Goal: Information Seeking & Learning: Learn about a topic

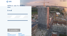
click at [11, 11] on input "email" at bounding box center [17, 10] width 20 height 2
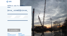
click at [13, 11] on input "[EMAIL_ADDRESS][DOMAIN_NAME]" at bounding box center [17, 10] width 20 height 2
type input "[EMAIL_ADDRESS][DOMAIN_NAME]"
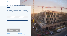
click at [12, 31] on div "Aanmelden." at bounding box center [13, 30] width 13 height 3
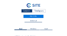
click at [29, 12] on div "Camera's" at bounding box center [26, 10] width 11 height 3
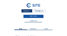
click at [30, 16] on link "Mijn C-Site" at bounding box center [34, 16] width 20 height 3
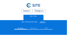
click at [20, 28] on span "Projecten" at bounding box center [20, 28] width 5 height 1
click at [30, 11] on div "Camera's" at bounding box center [26, 10] width 11 height 3
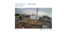
scroll to position [37, 0]
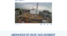
click at [31, 13] on img at bounding box center [33, 12] width 37 height 21
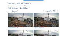
scroll to position [7, 0]
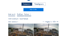
click at [56, 22] on icon at bounding box center [57, 22] width 2 height 2
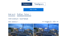
click at [56, 22] on icon at bounding box center [57, 22] width 2 height 2
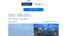
click at [56, 22] on icon at bounding box center [57, 22] width 2 height 2
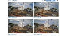
scroll to position [28, 0]
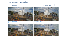
scroll to position [17, 0]
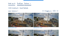
click at [56, 11] on icon at bounding box center [57, 11] width 2 height 2
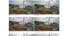
scroll to position [23, 0]
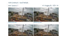
click at [56, 6] on icon at bounding box center [57, 6] width 2 height 2
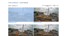
click at [56, 6] on icon at bounding box center [57, 6] width 2 height 2
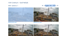
click at [56, 6] on icon at bounding box center [57, 6] width 2 height 2
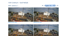
click at [21, 17] on img at bounding box center [20, 14] width 25 height 14
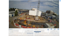
click at [58, 30] on icon at bounding box center [58, 30] width 2 height 2
click at [58, 29] on icon at bounding box center [58, 30] width 2 height 2
